Goal: Book appointment/travel/reservation

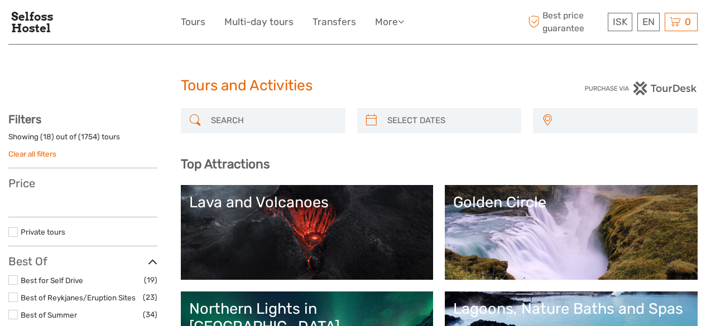
select select
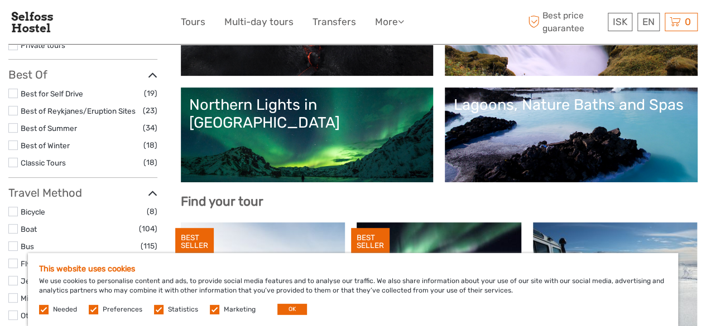
scroll to position [201, 0]
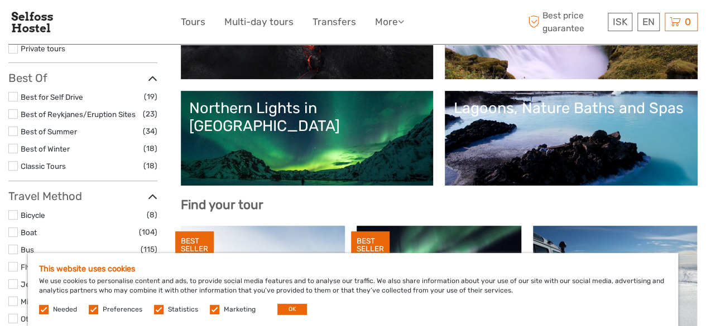
click at [425, 134] on link "Northern Lights in [GEOGRAPHIC_DATA]" at bounding box center [307, 138] width 236 height 78
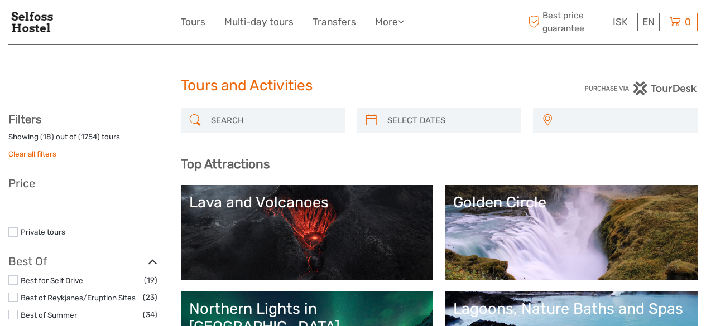
select select
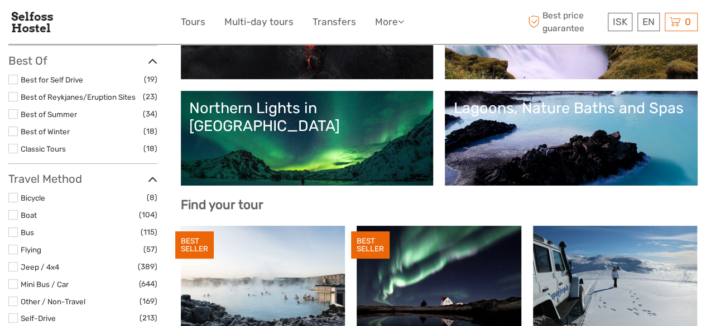
select select
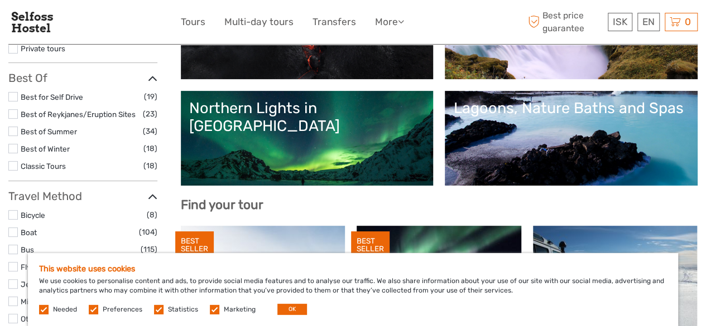
scroll to position [0, 0]
